Goal: Task Accomplishment & Management: Use online tool/utility

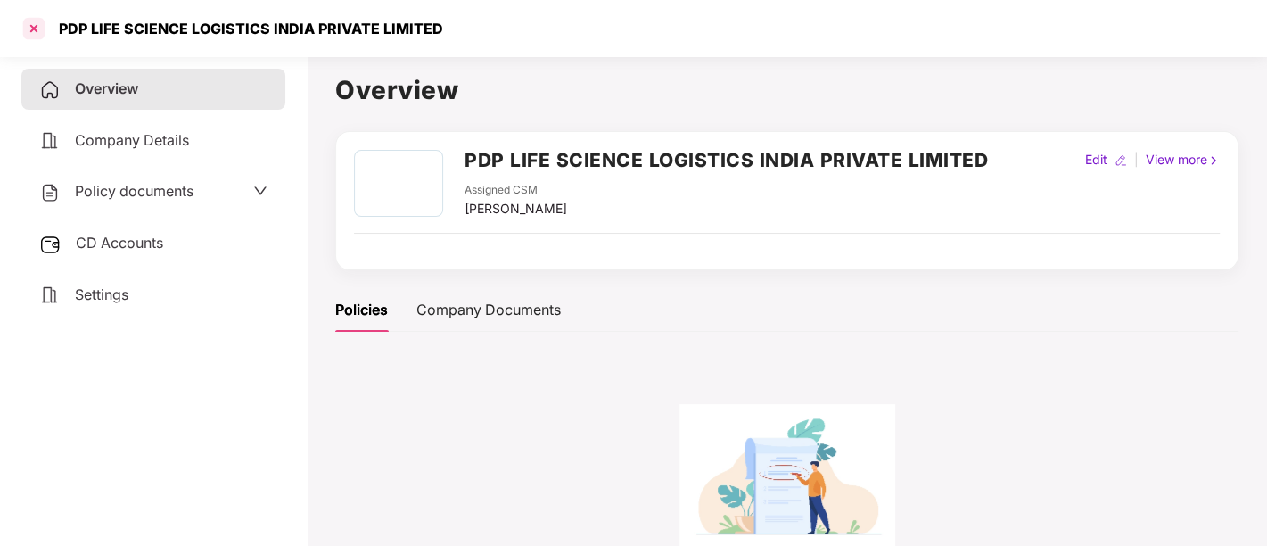
click at [35, 23] on div at bounding box center [34, 28] width 29 height 29
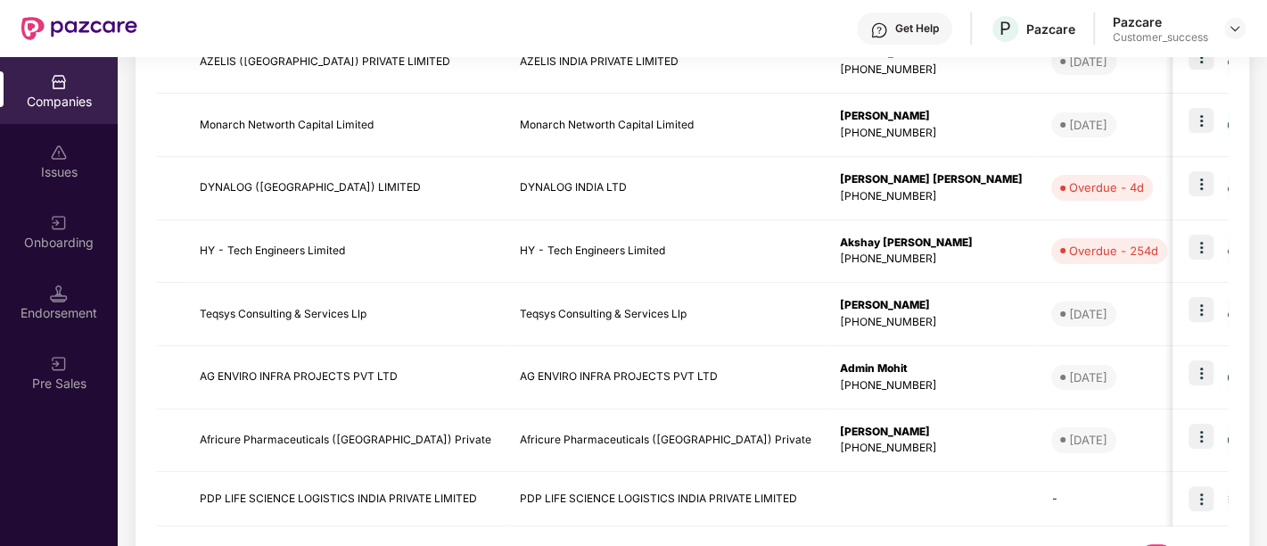
scroll to position [571, 0]
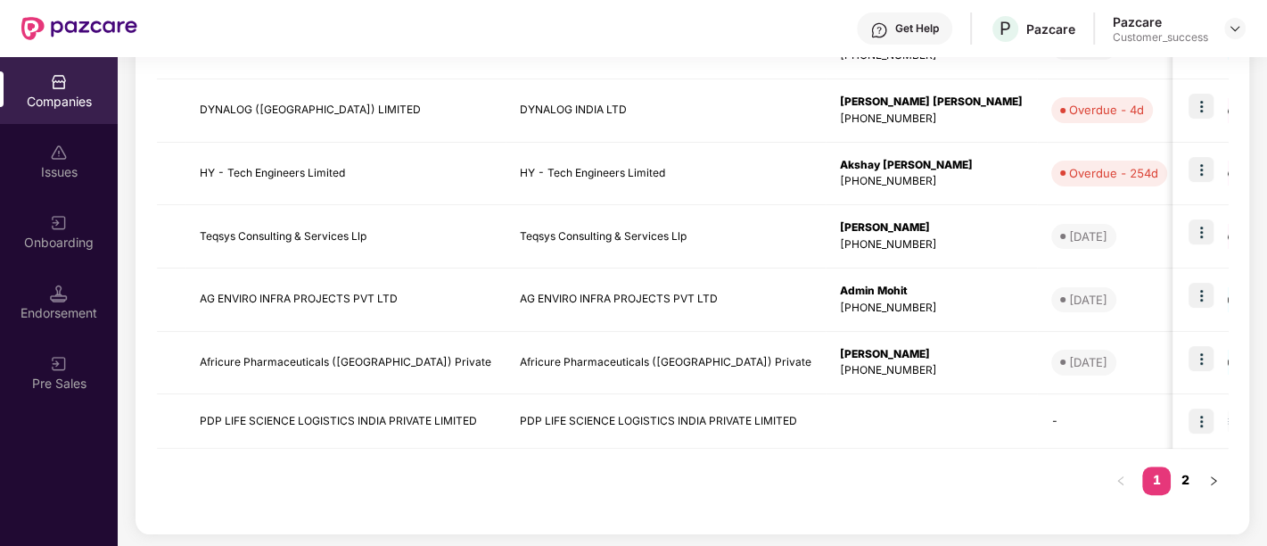
click at [1188, 473] on link "2" at bounding box center [1185, 479] width 29 height 27
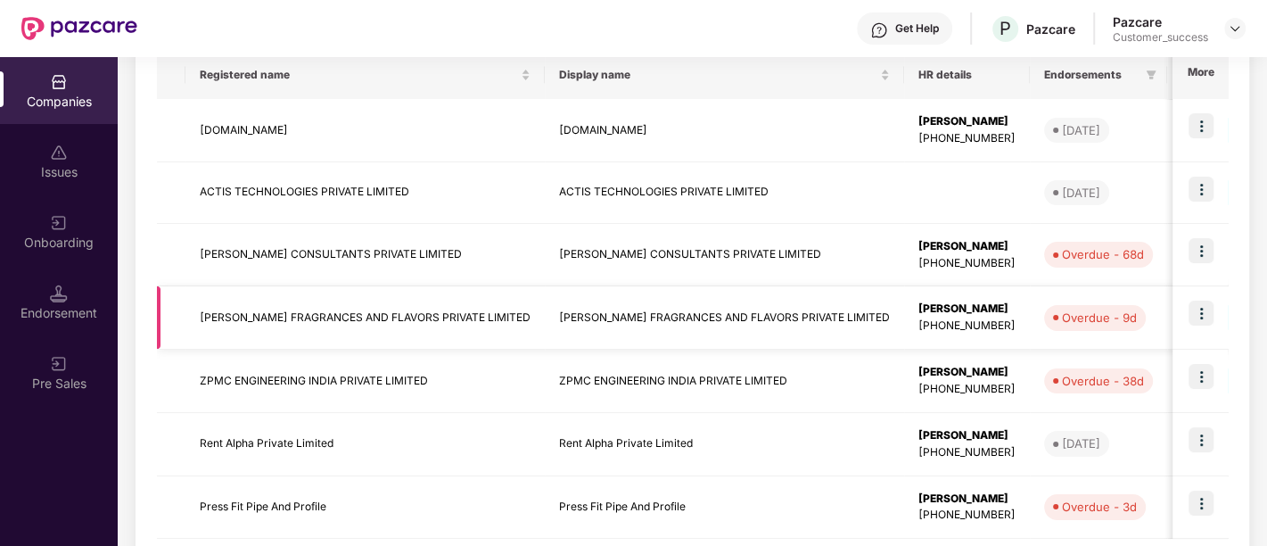
scroll to position [300, 0]
click at [1202, 312] on img at bounding box center [1200, 312] width 25 height 25
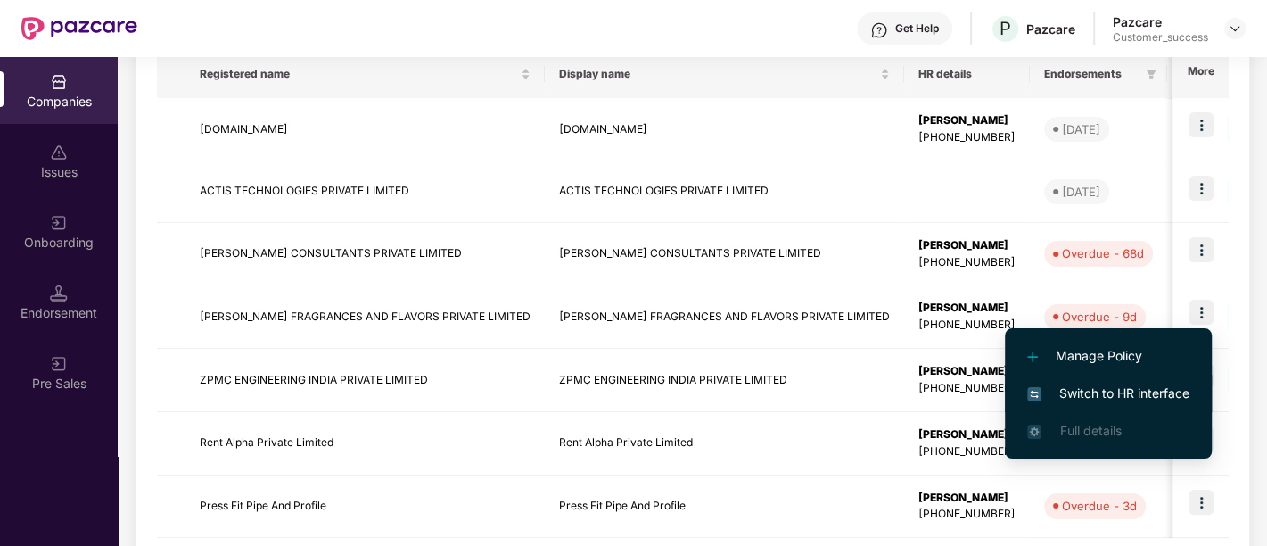
click at [1111, 394] on span "Switch to HR interface" at bounding box center [1108, 393] width 162 height 20
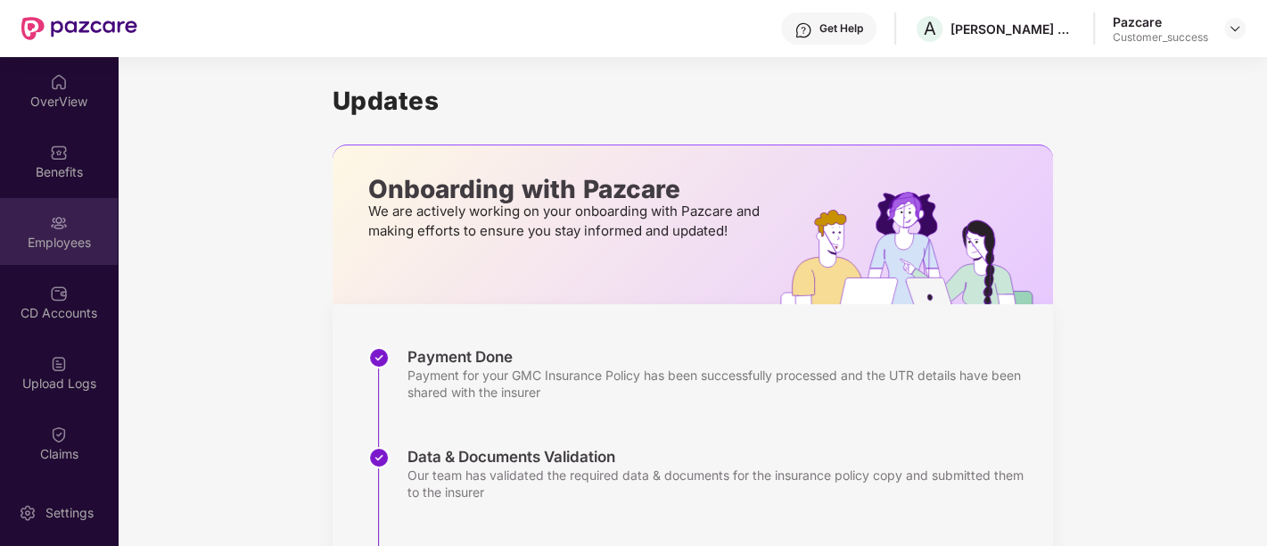
click at [43, 242] on div "Employees" at bounding box center [59, 243] width 118 height 18
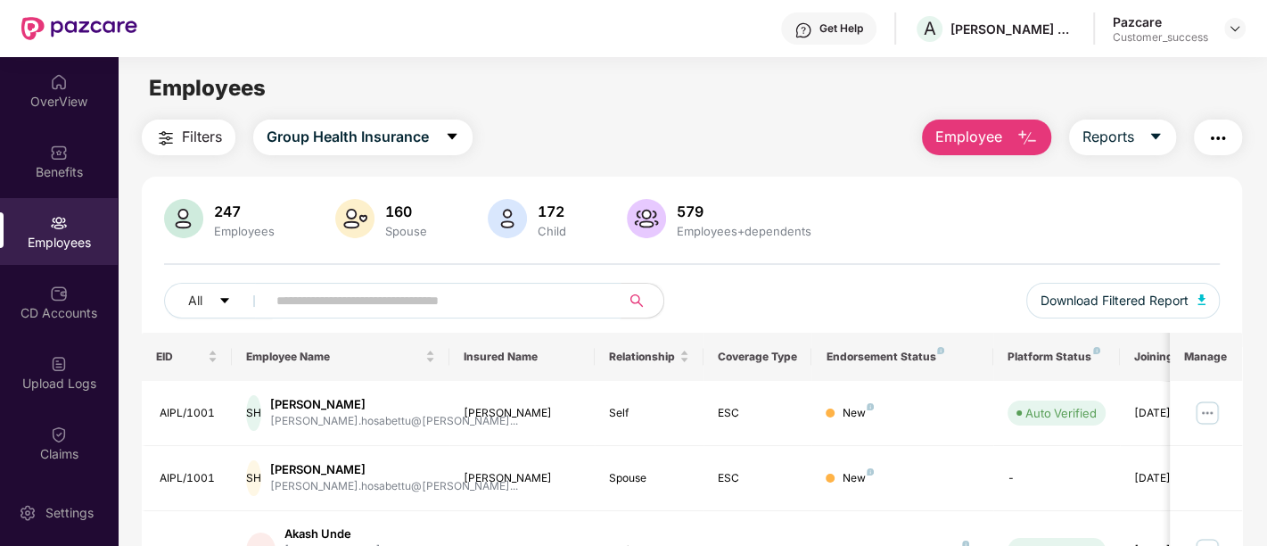
click at [432, 314] on span at bounding box center [438, 301] width 366 height 36
paste input "**********"
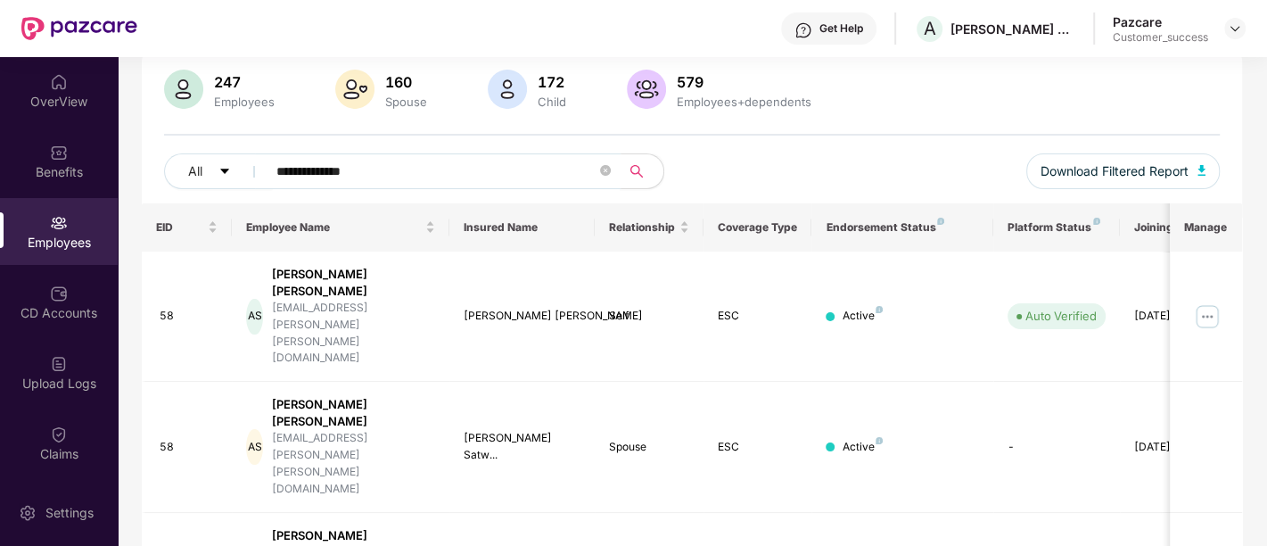
scroll to position [157, 0]
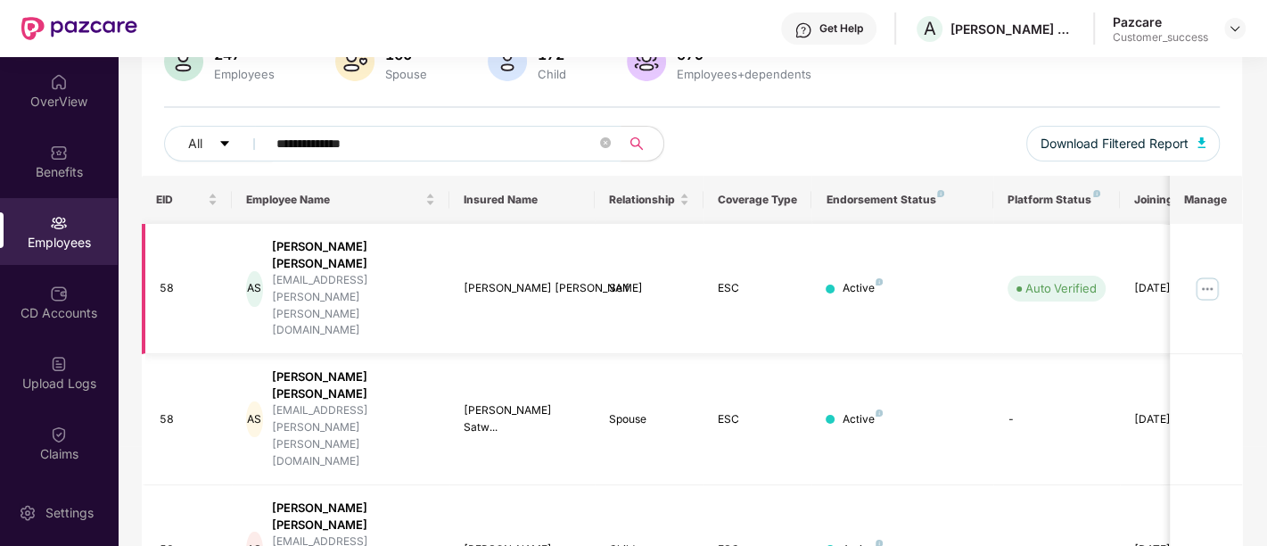
type input "**********"
drag, startPoint x: 160, startPoint y: 252, endPoint x: 191, endPoint y: 252, distance: 31.2
click at [191, 280] on div "58" at bounding box center [189, 288] width 59 height 17
copy div "58"
